Goal: Navigation & Orientation: Understand site structure

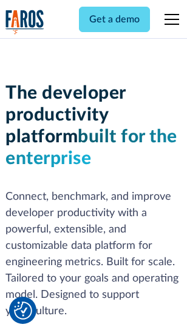
scroll to position [182, 0]
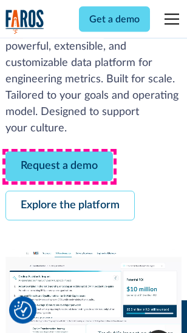
click at [59, 167] on link "Request a demo" at bounding box center [58, 167] width 107 height 30
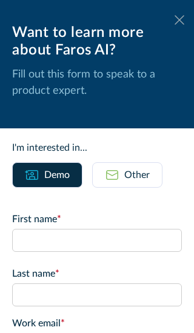
click at [175, 20] on icon at bounding box center [180, 19] width 10 height 9
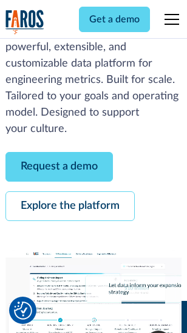
scroll to position [222, 0]
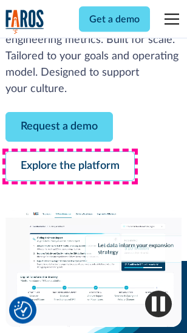
click at [70, 167] on link "Explore the platform" at bounding box center [69, 167] width 129 height 30
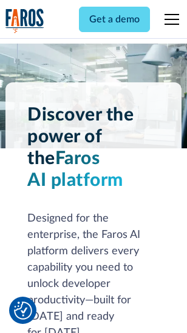
scroll to position [9235, 0]
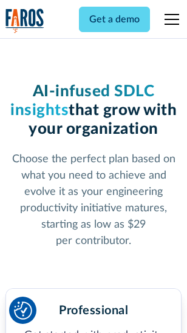
scroll to position [1926, 0]
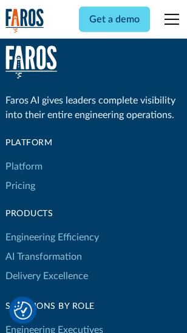
click at [24, 167] on link "Platform" at bounding box center [23, 166] width 37 height 19
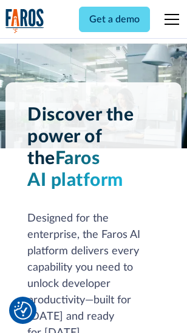
scroll to position [9624, 0]
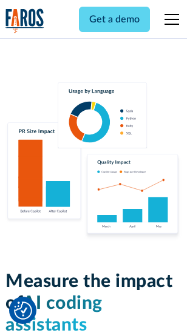
scroll to position [7570, 0]
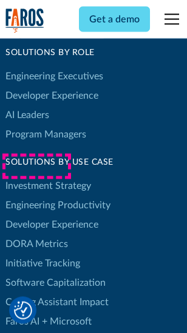
click at [36, 234] on link "DORA Metrics" at bounding box center [36, 243] width 62 height 19
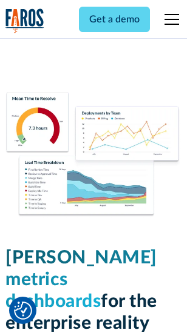
scroll to position [5370, 0]
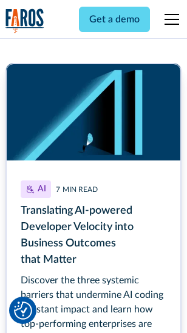
scroll to position [5500, 0]
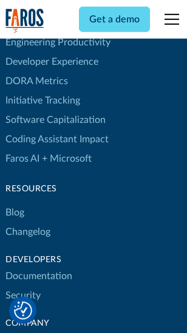
click at [28, 222] on link "Changelog" at bounding box center [27, 231] width 45 height 19
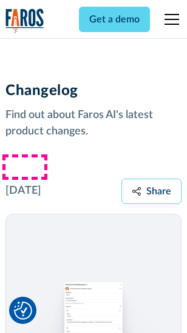
scroll to position [14864, 0]
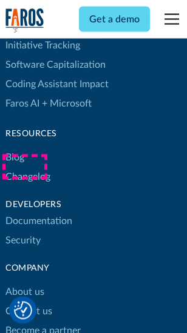
click at [24, 283] on link "About us" at bounding box center [24, 292] width 39 height 19
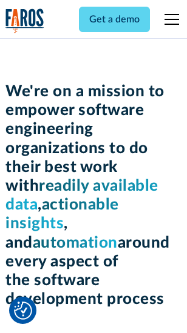
scroll to position [4195, 0]
